Goal: Task Accomplishment & Management: Complete application form

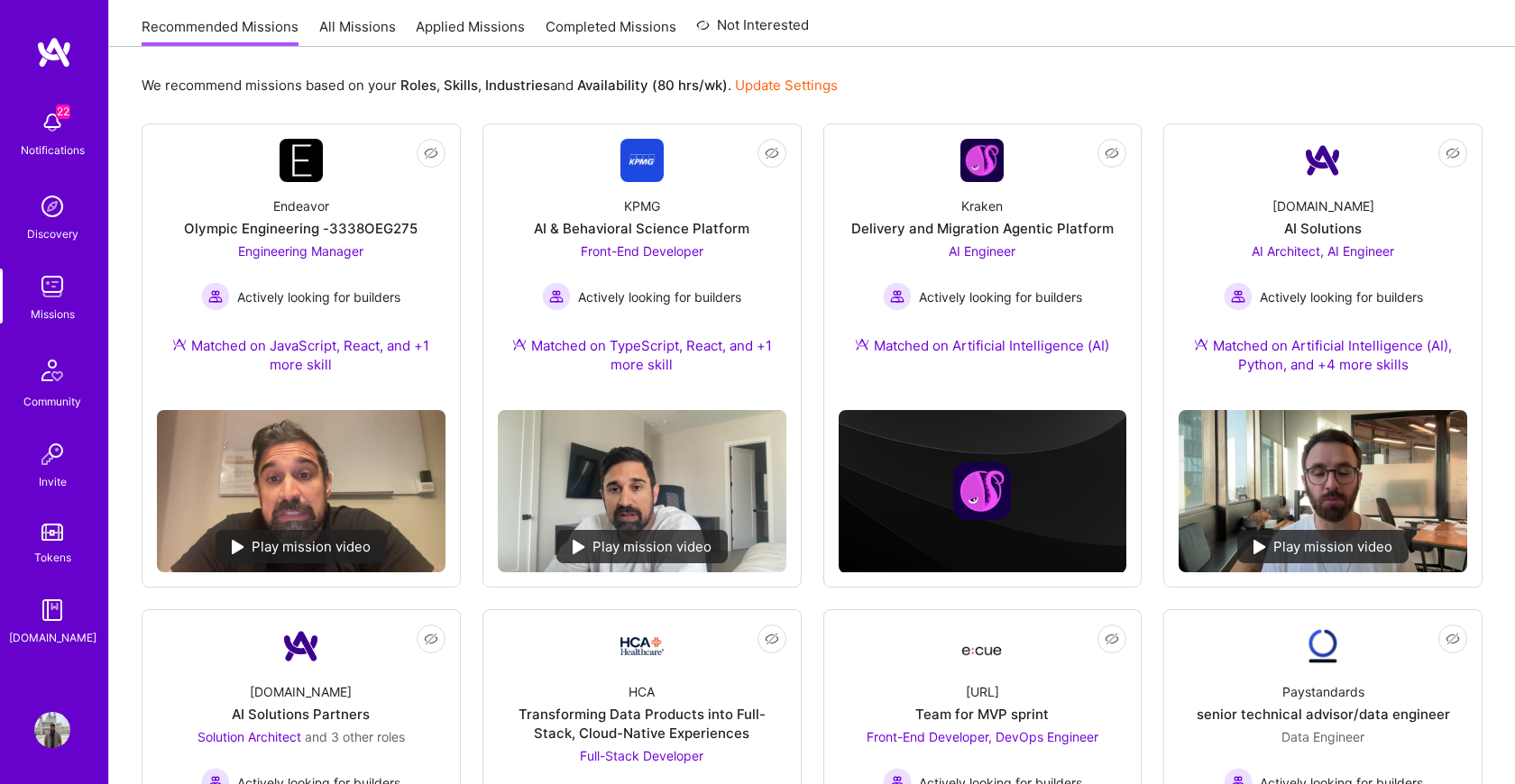
scroll to position [62, 0]
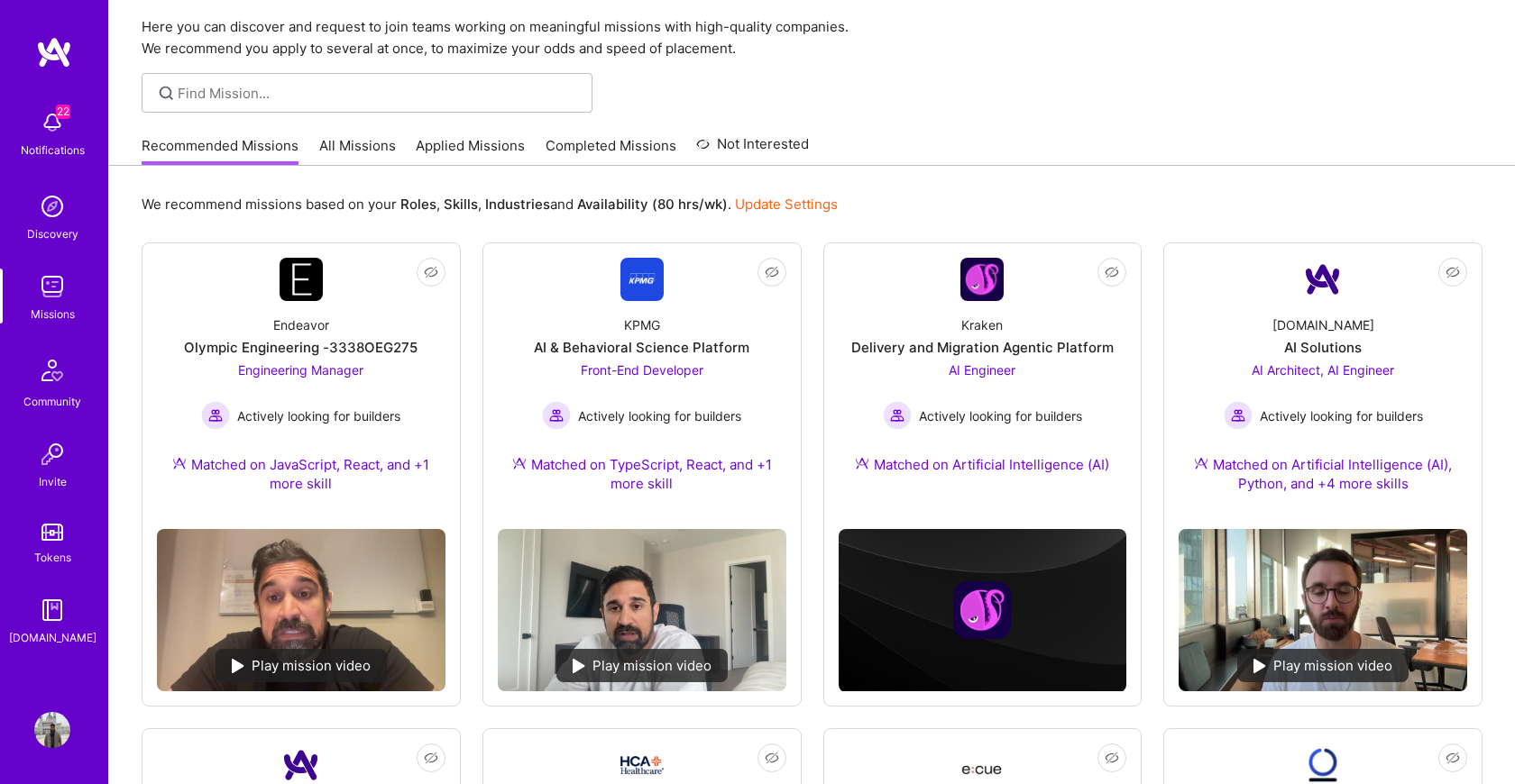
click at [383, 143] on link "All Missions" at bounding box center [357, 151] width 77 height 30
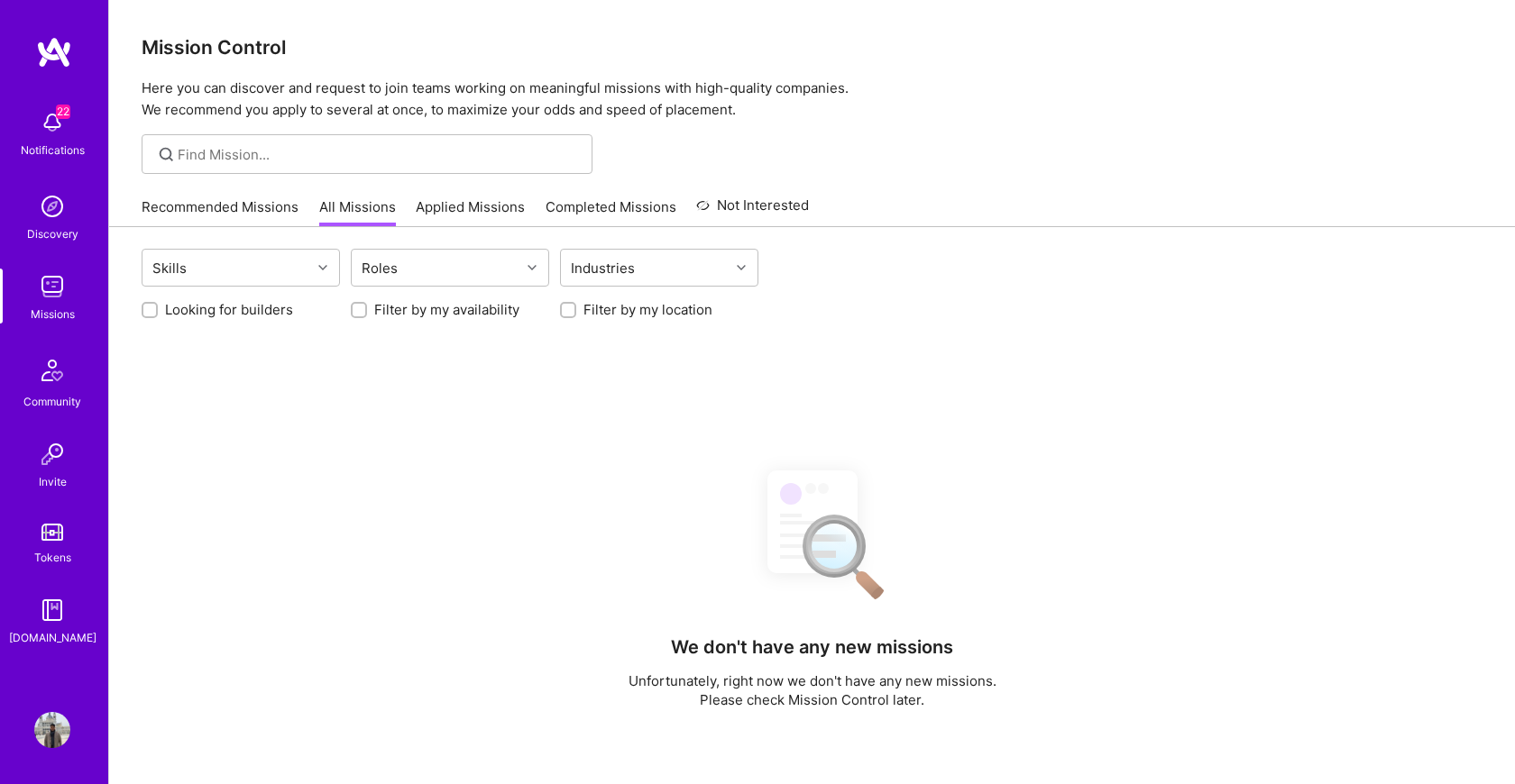
click at [239, 208] on link "Recommended Missions" at bounding box center [219, 212] width 156 height 30
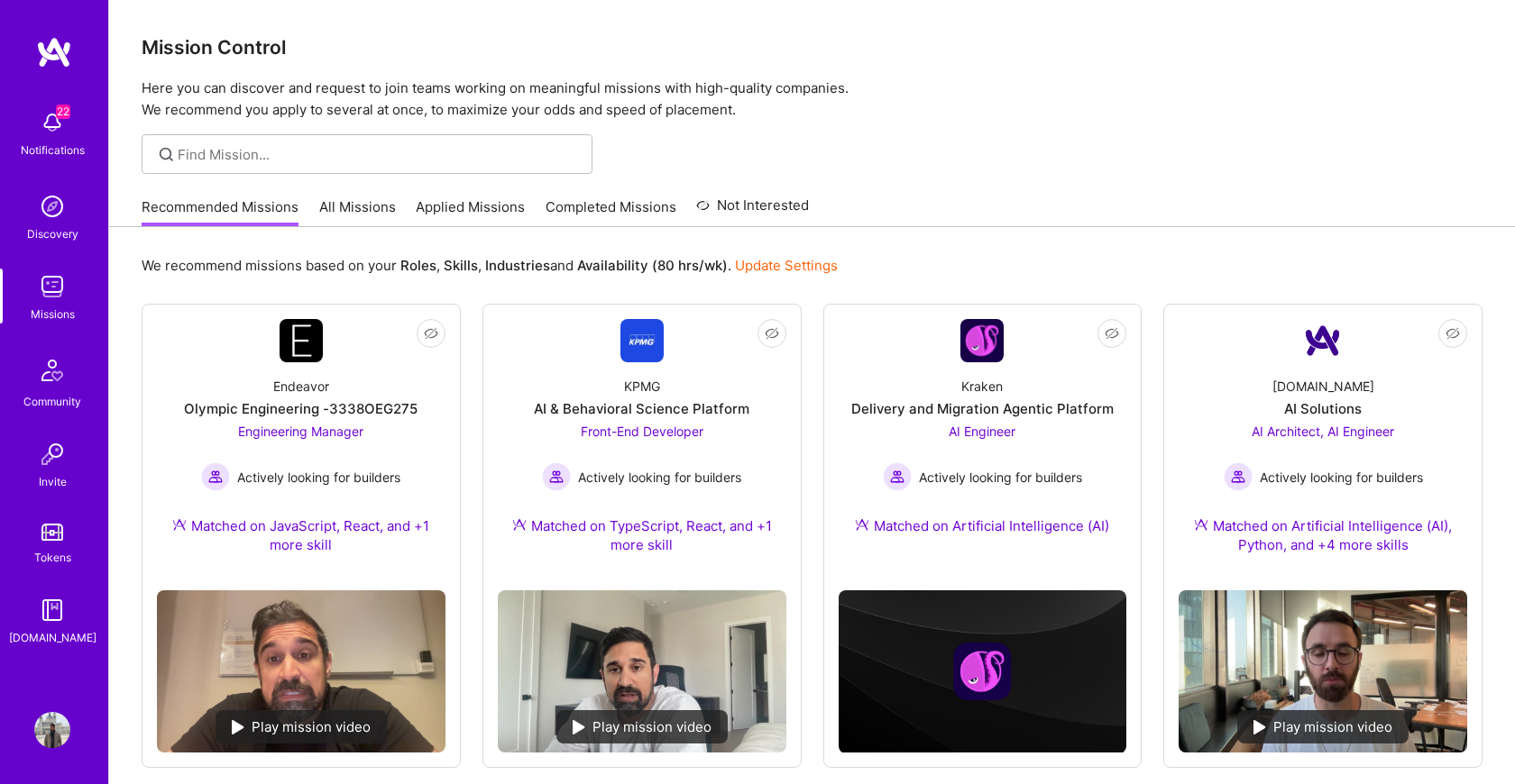
click at [478, 212] on link "Applied Missions" at bounding box center [469, 212] width 109 height 30
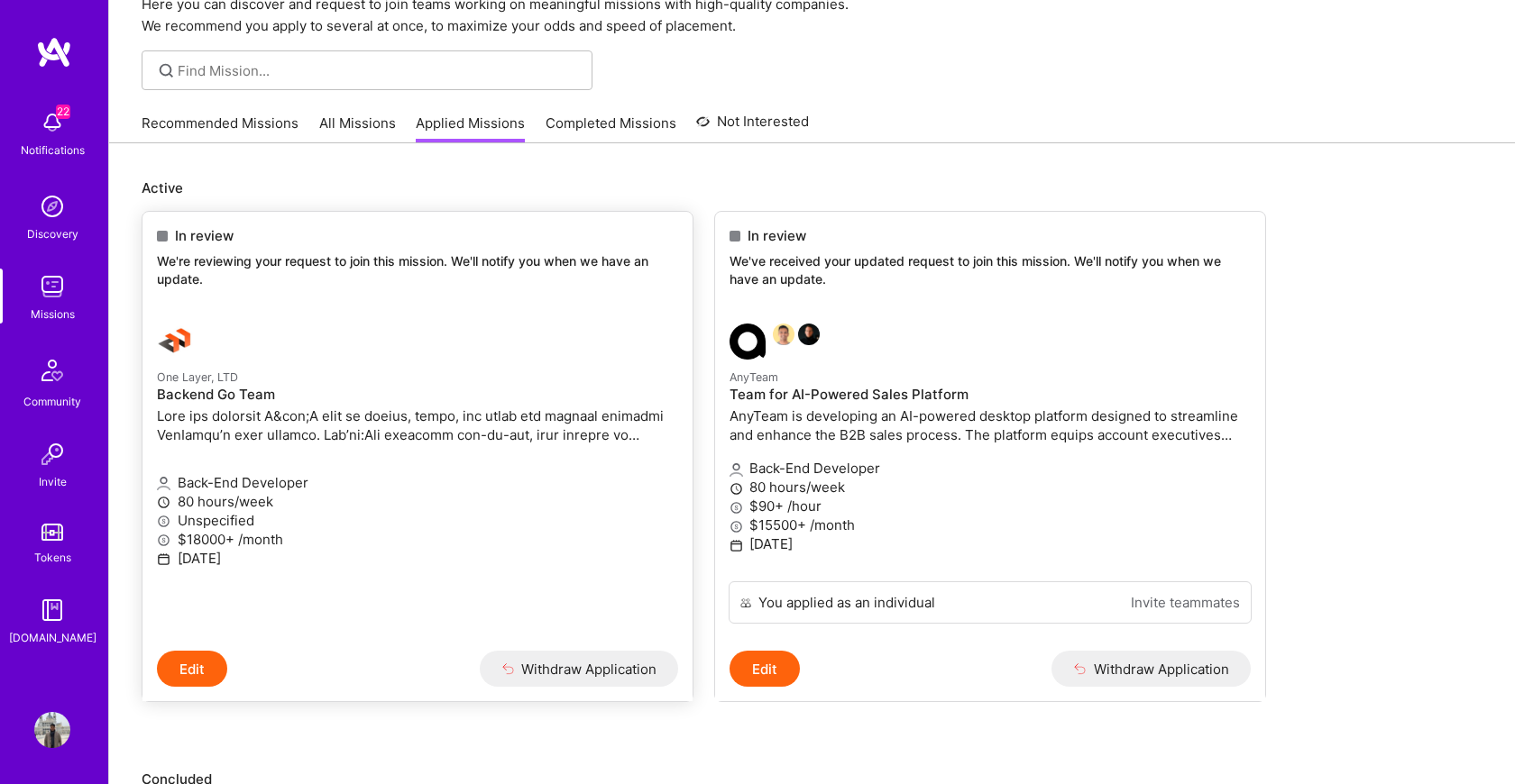
scroll to position [338, 0]
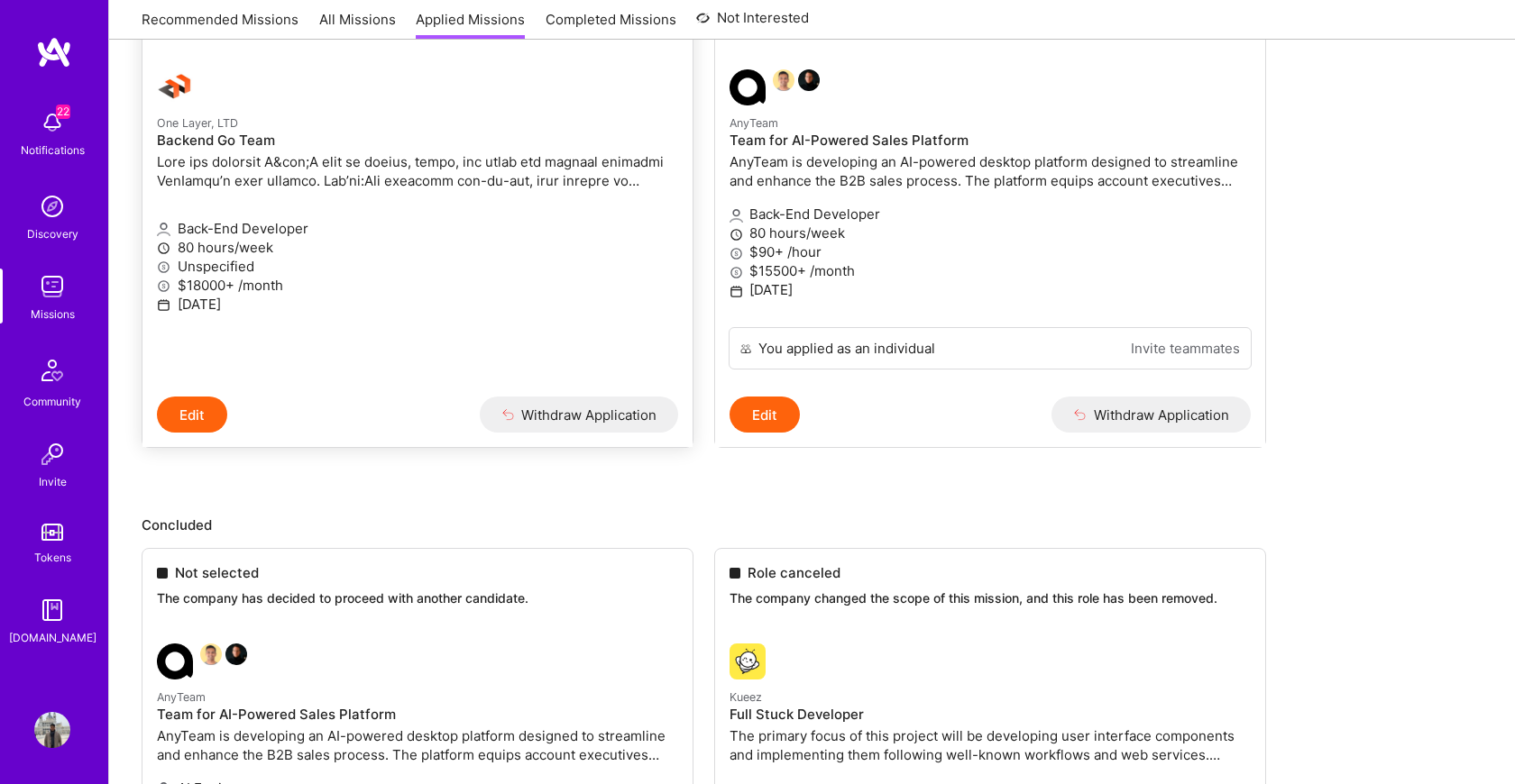
click at [600, 226] on p "Back-End Developer" at bounding box center [417, 228] width 521 height 19
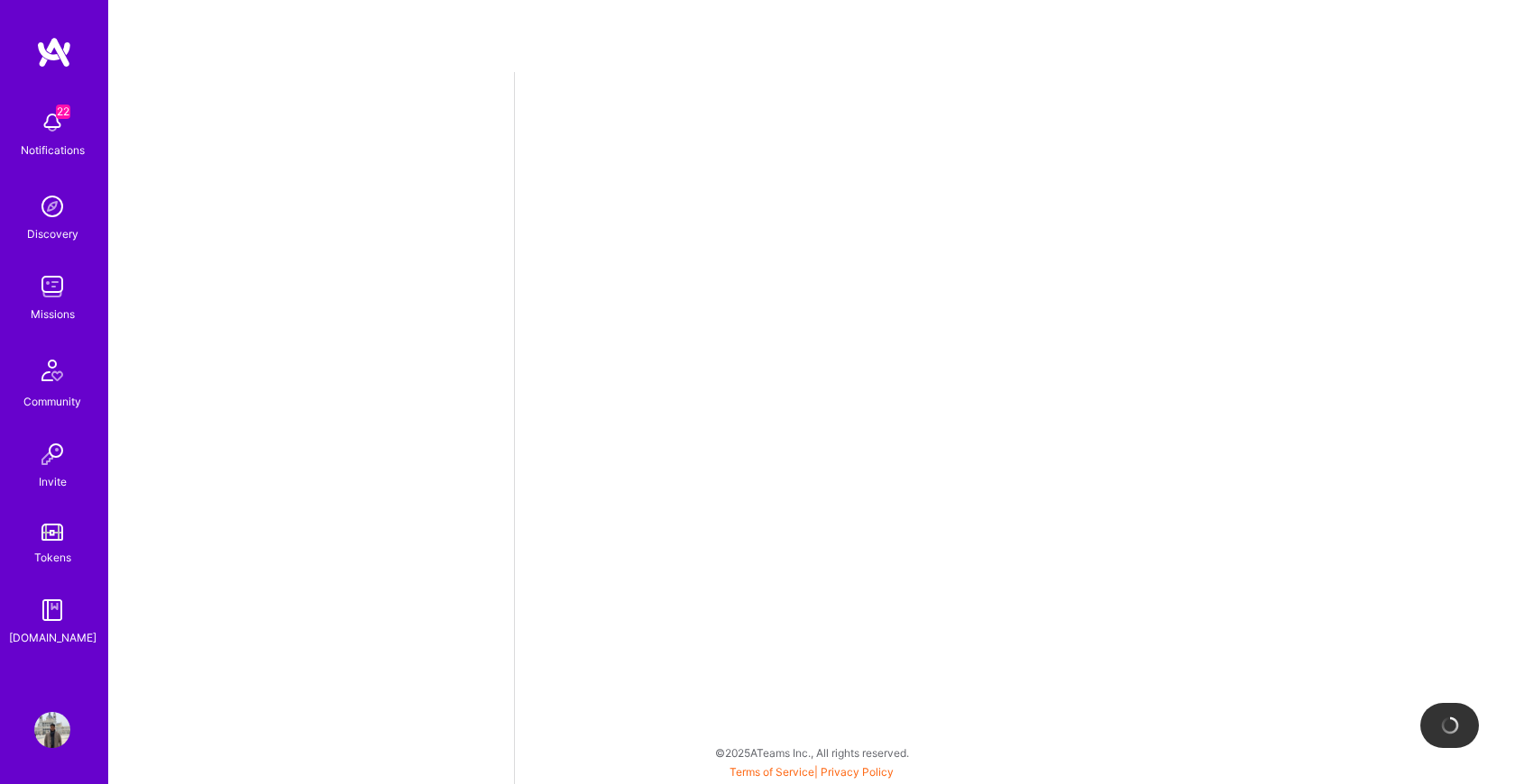
select select "US"
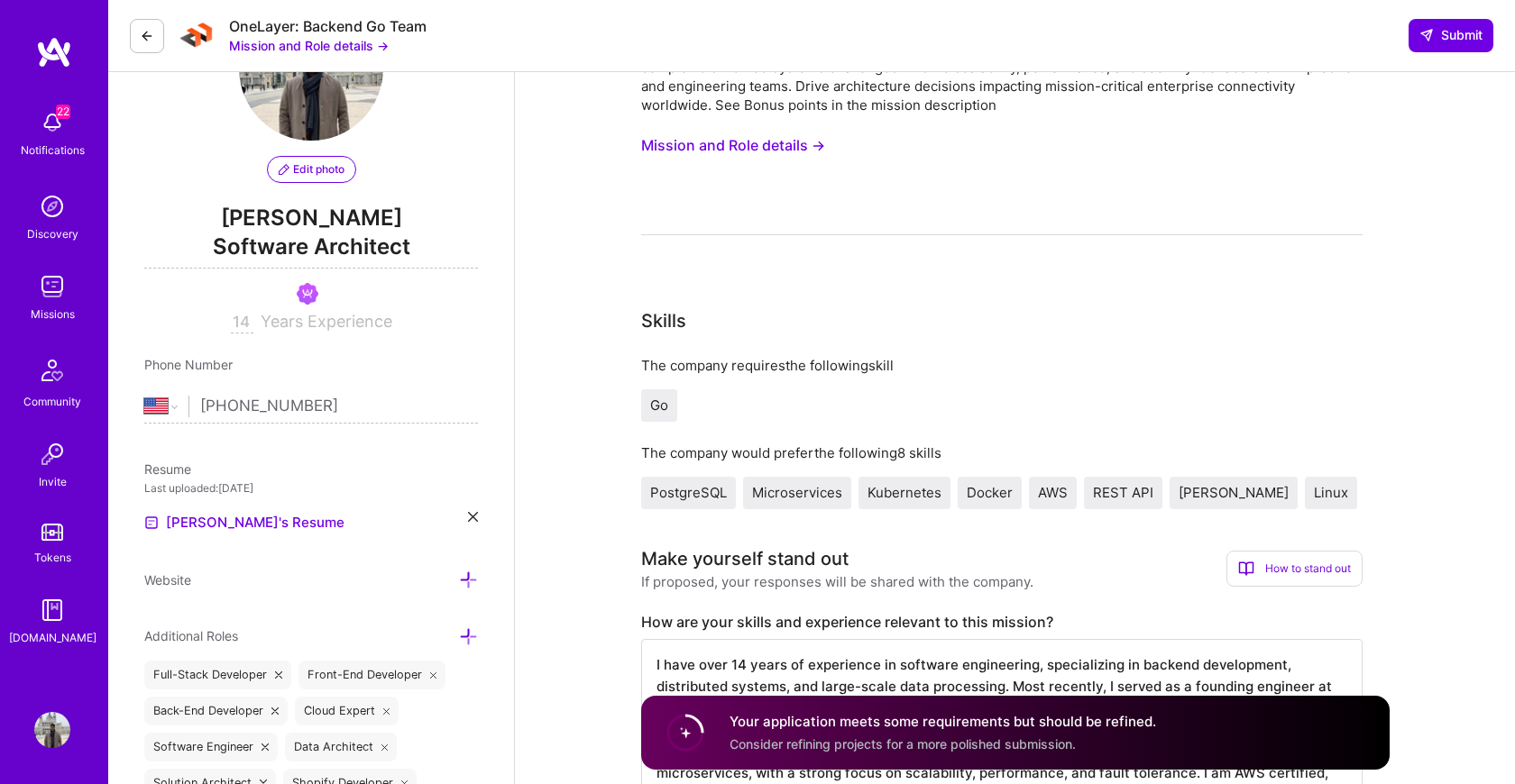
scroll to position [326, 0]
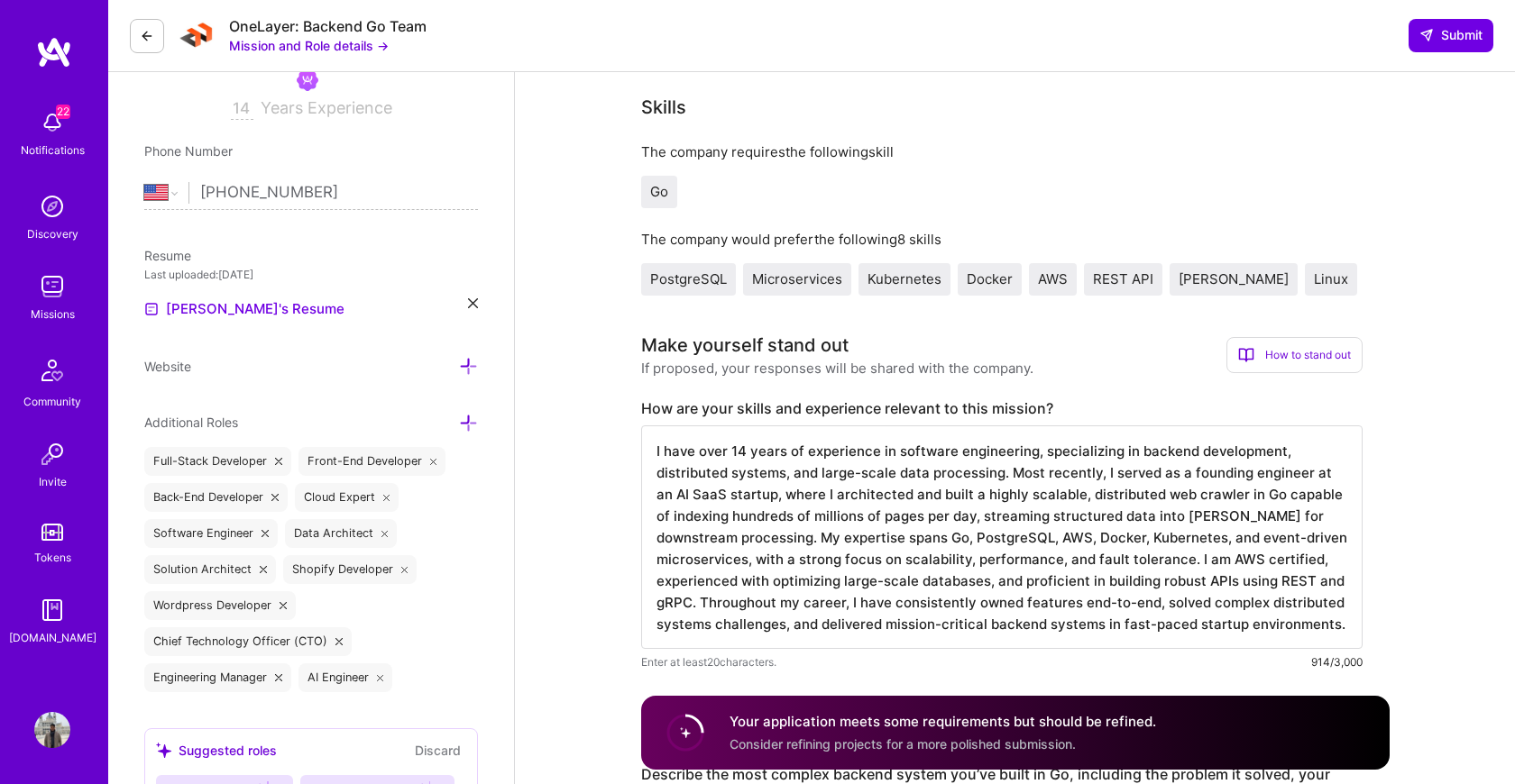
click at [140, 32] on button at bounding box center [147, 36] width 34 height 34
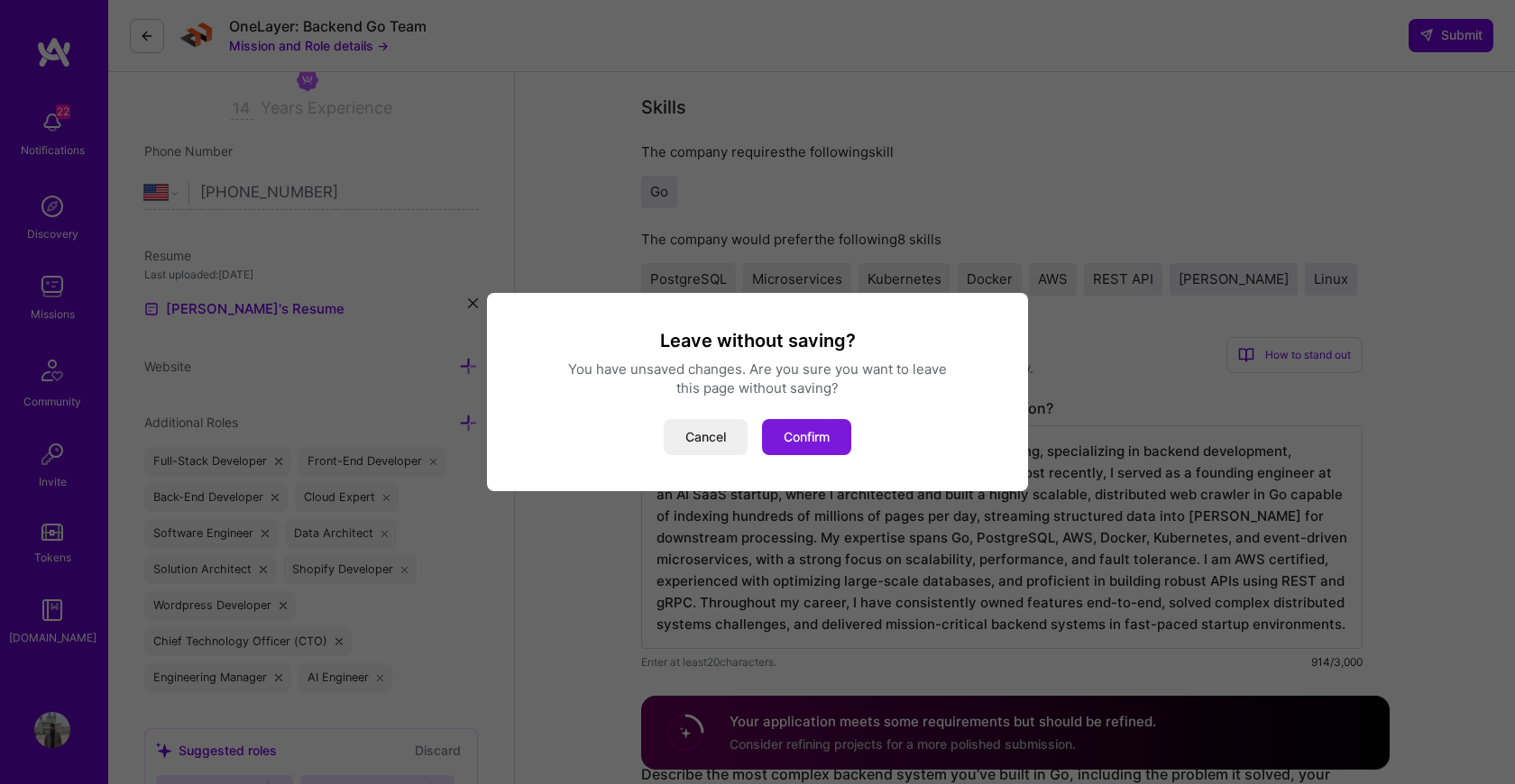
click at [795, 427] on button "Confirm" at bounding box center [807, 437] width 90 height 36
